Goal: Use online tool/utility

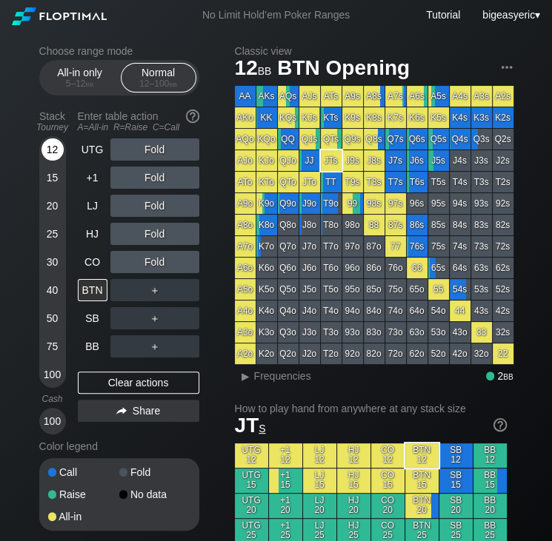
click at [47, 148] on div "12" at bounding box center [52, 149] width 22 height 22
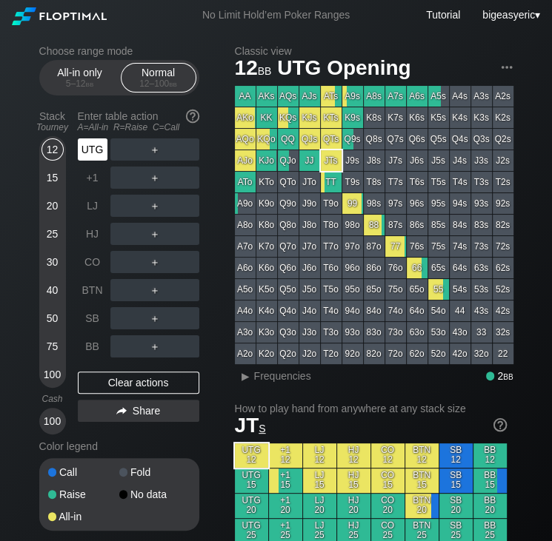
click at [104, 160] on div "UTG" at bounding box center [93, 149] width 30 height 22
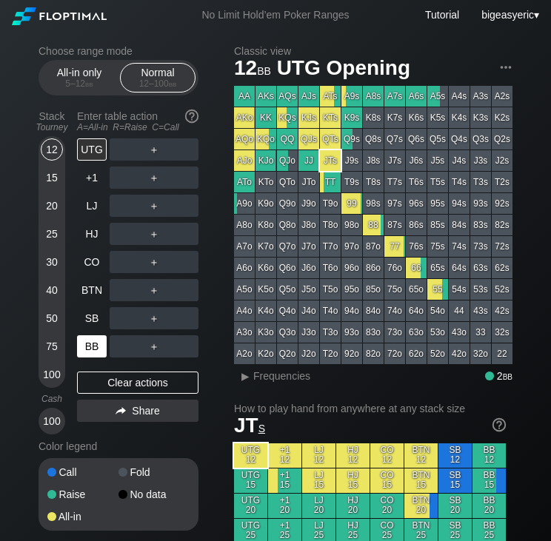
click at [86, 352] on div "BB" at bounding box center [92, 347] width 30 height 22
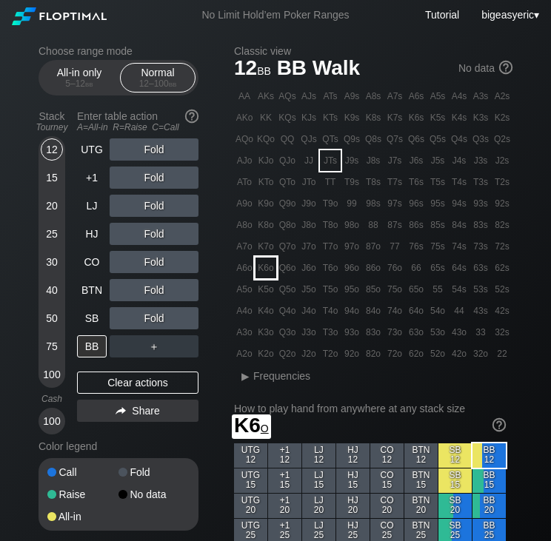
click at [261, 276] on div "K6o" at bounding box center [266, 268] width 21 height 21
click at [221, 346] on div "Choose range mode All-in only 5 – 12 bb Normal 12 – 100 bb Stack Tourney Enter …" at bounding box center [131, 297] width 184 height 505
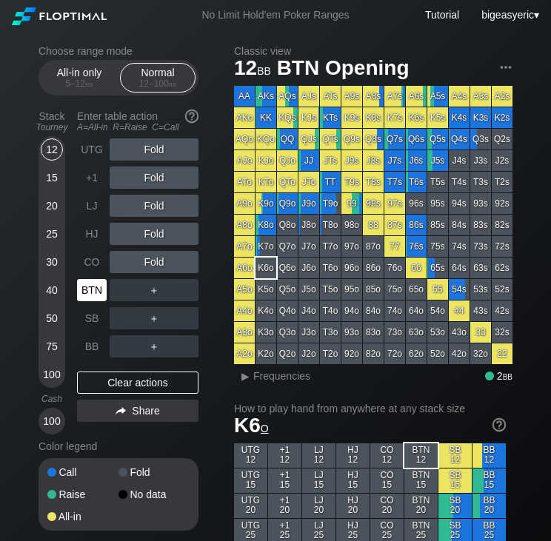
click at [90, 291] on div "BTN" at bounding box center [92, 290] width 30 height 22
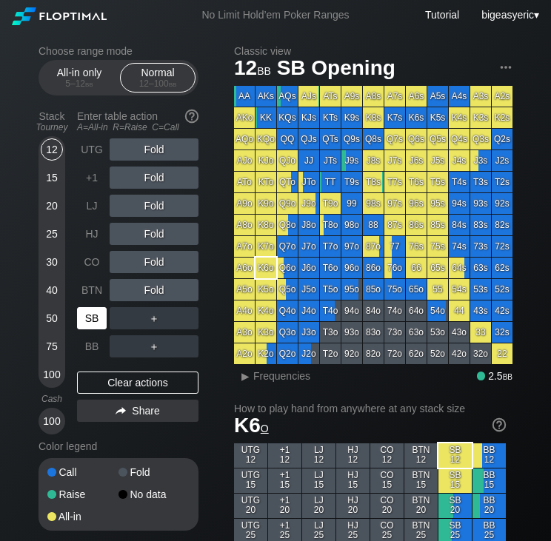
click at [90, 324] on div "SB" at bounding box center [92, 318] width 30 height 22
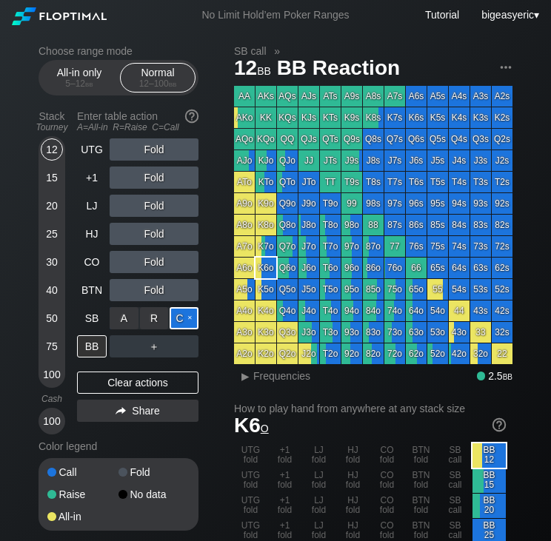
click at [184, 322] on div "C ✕" at bounding box center [184, 318] width 29 height 22
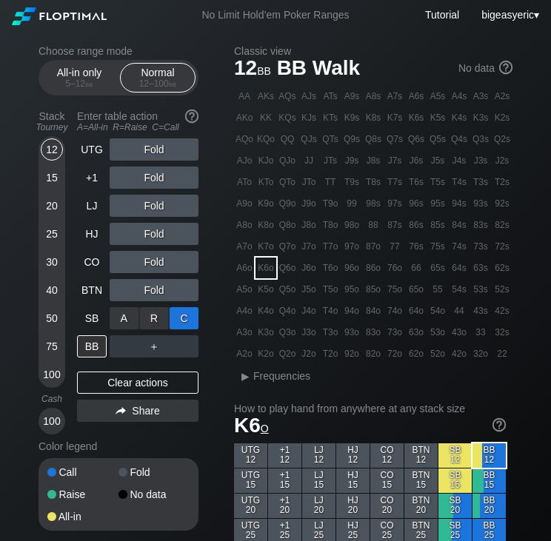
click at [184, 322] on div "C ✕" at bounding box center [184, 318] width 29 height 22
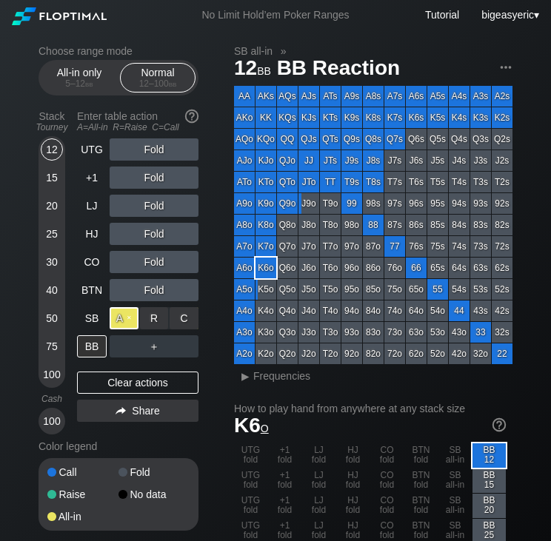
click at [122, 316] on div "A ✕" at bounding box center [124, 318] width 29 height 22
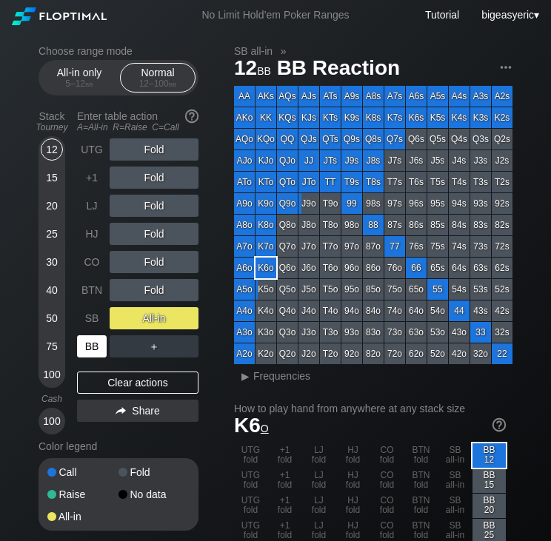
click at [97, 344] on div "BB" at bounding box center [92, 347] width 30 height 22
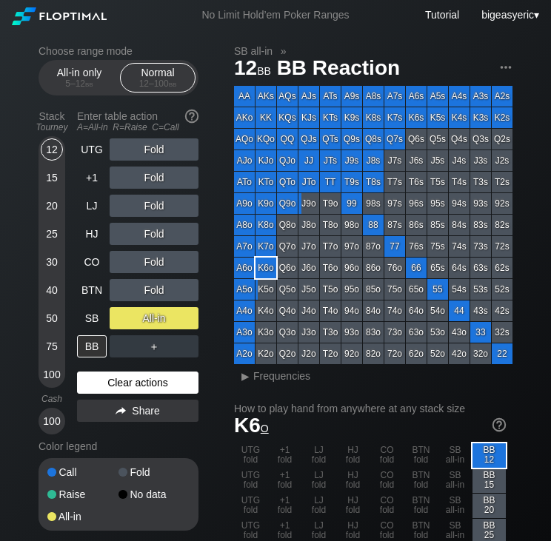
click at [133, 390] on div "Clear actions" at bounding box center [137, 383] width 121 height 22
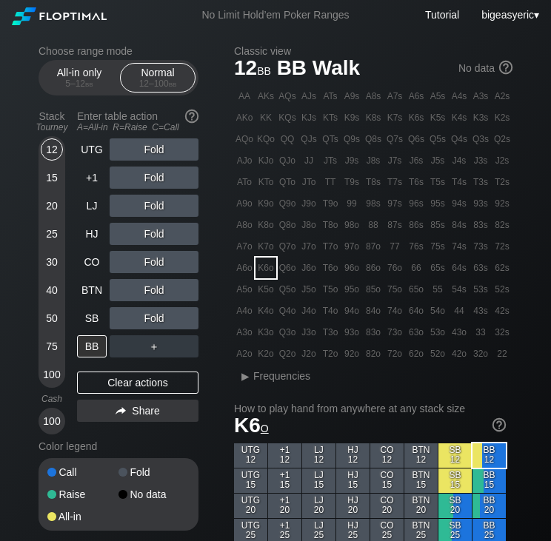
click at [418, 316] on div "64o" at bounding box center [416, 311] width 21 height 21
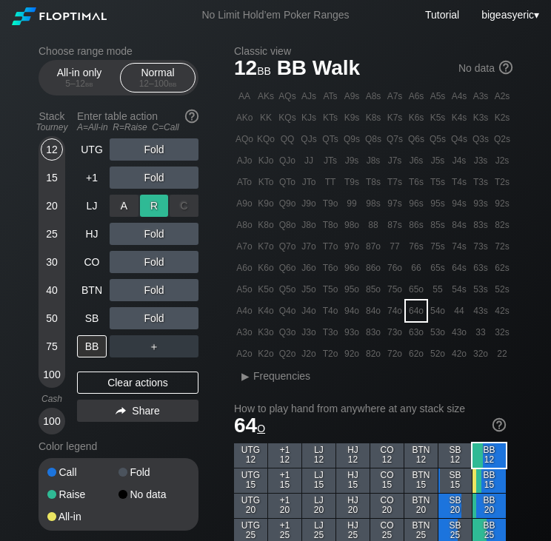
click at [161, 204] on div "R ✕" at bounding box center [154, 206] width 29 height 22
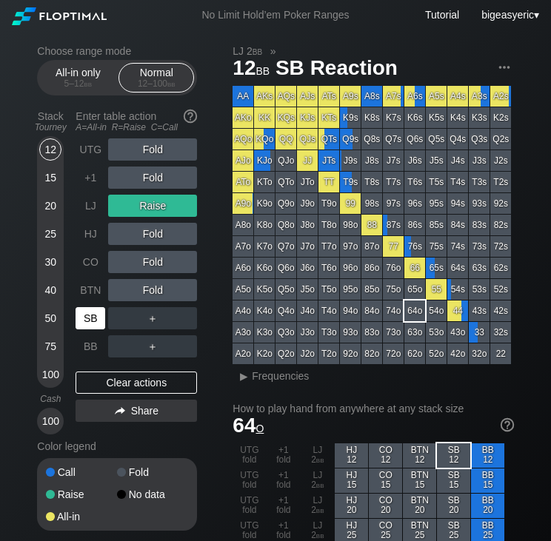
click at [92, 322] on div "SB" at bounding box center [91, 318] width 30 height 22
click at [59, 233] on div "25" at bounding box center [50, 234] width 22 height 22
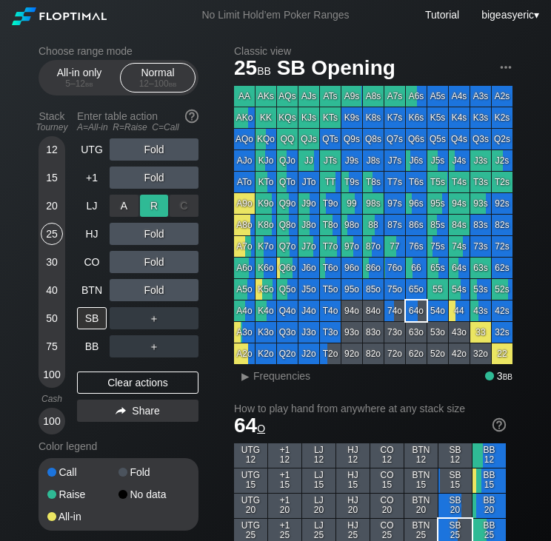
click at [158, 210] on div "R ✕" at bounding box center [154, 206] width 29 height 22
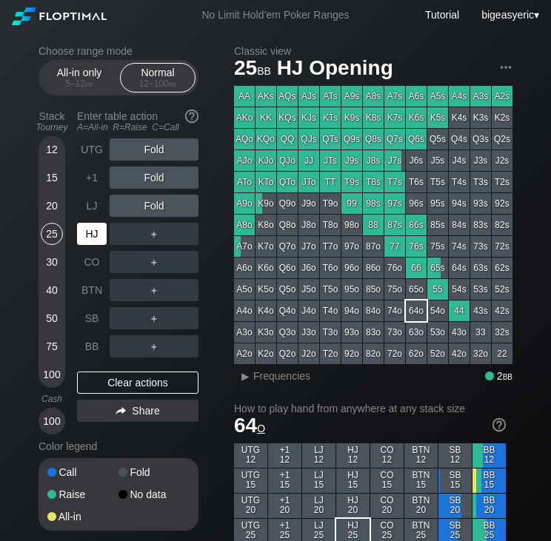
click at [101, 241] on div "HJ" at bounding box center [92, 234] width 30 height 22
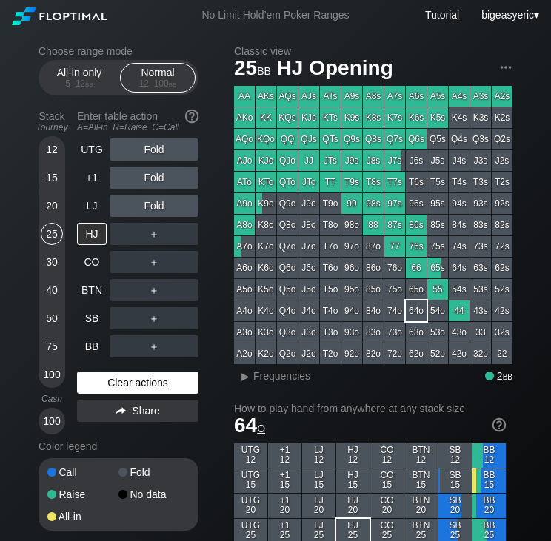
click at [118, 387] on div "Clear actions" at bounding box center [137, 383] width 121 height 22
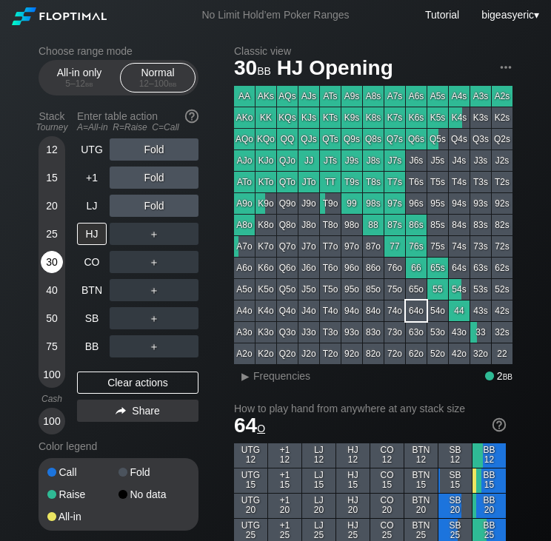
click at [58, 271] on div "30" at bounding box center [52, 262] width 22 height 22
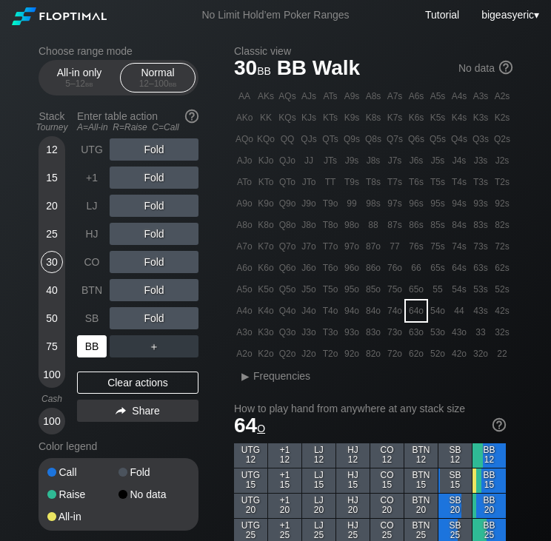
click at [89, 344] on div "BB" at bounding box center [92, 347] width 30 height 22
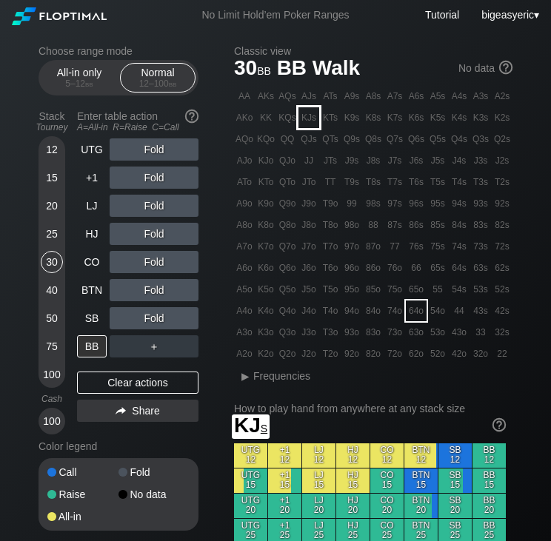
click at [314, 113] on div "KJs" at bounding box center [308, 117] width 21 height 21
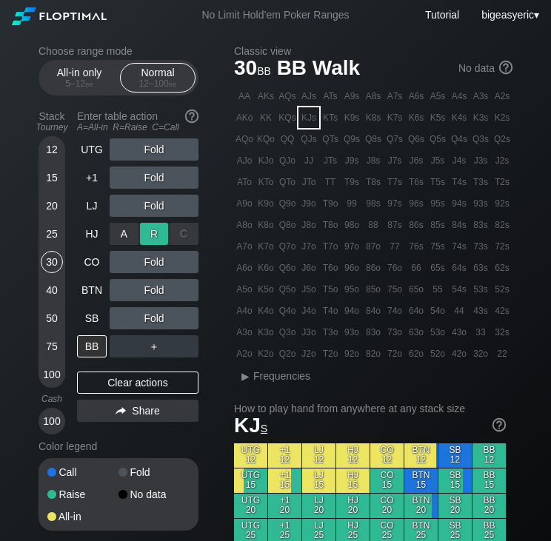
click at [161, 239] on div "R ✕" at bounding box center [154, 234] width 29 height 22
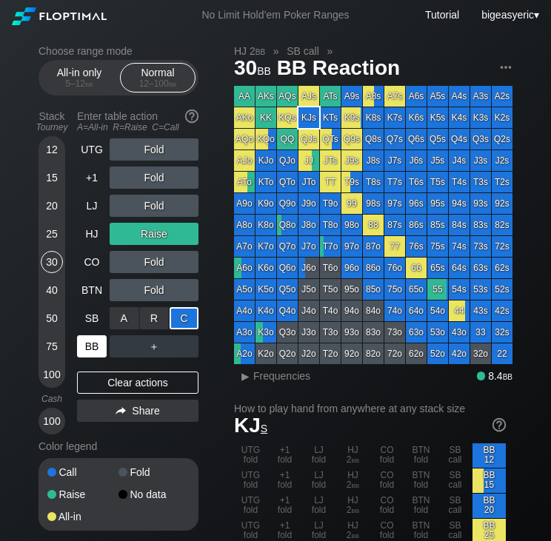
drag, startPoint x: 183, startPoint y: 319, endPoint x: 91, endPoint y: 347, distance: 96.1
click at [91, 347] on div "BB" at bounding box center [92, 347] width 30 height 22
